Goal: Check status: Check status

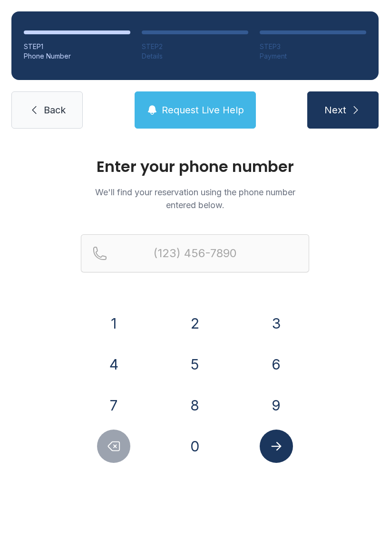
click at [193, 405] on button "8" at bounding box center [195, 404] width 33 height 33
click at [111, 349] on button "4" at bounding box center [113, 363] width 33 height 33
click at [283, 310] on button "3" at bounding box center [276, 323] width 33 height 33
click at [205, 442] on button "0" at bounding box center [195, 445] width 33 height 33
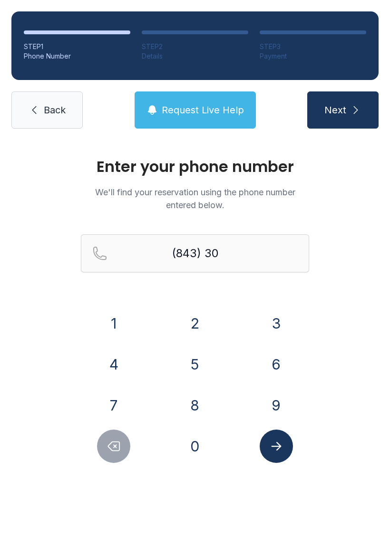
click at [119, 318] on button "1" at bounding box center [113, 323] width 33 height 33
click at [113, 301] on div "(843) 301-" at bounding box center [195, 268] width 228 height 69
click at [114, 317] on button "1" at bounding box center [113, 323] width 33 height 33
click at [273, 405] on button "9" at bounding box center [276, 404] width 33 height 33
click at [116, 356] on button "4" at bounding box center [113, 363] width 33 height 33
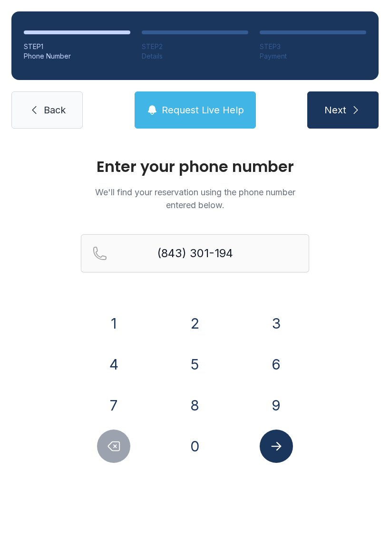
click at [118, 307] on button "1" at bounding box center [113, 323] width 33 height 33
type input "[PHONE_NUMBER]"
click at [282, 449] on icon "Submit lookup form" at bounding box center [276, 446] width 14 height 14
